Goal: Information Seeking & Learning: Learn about a topic

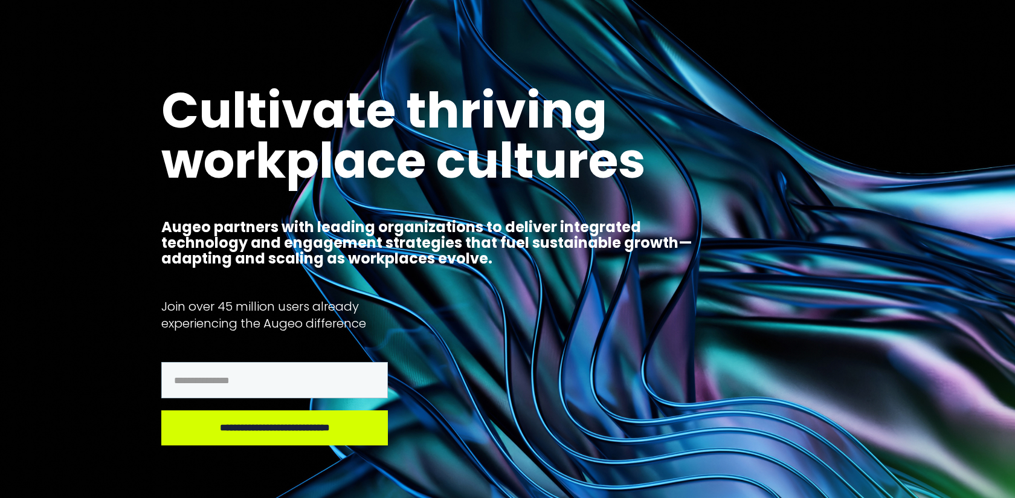
click at [157, 19] on div at bounding box center [507, 30] width 1015 height 60
click at [45, 11] on div at bounding box center [507, 30] width 1015 height 60
